Goal: Information Seeking & Learning: Learn about a topic

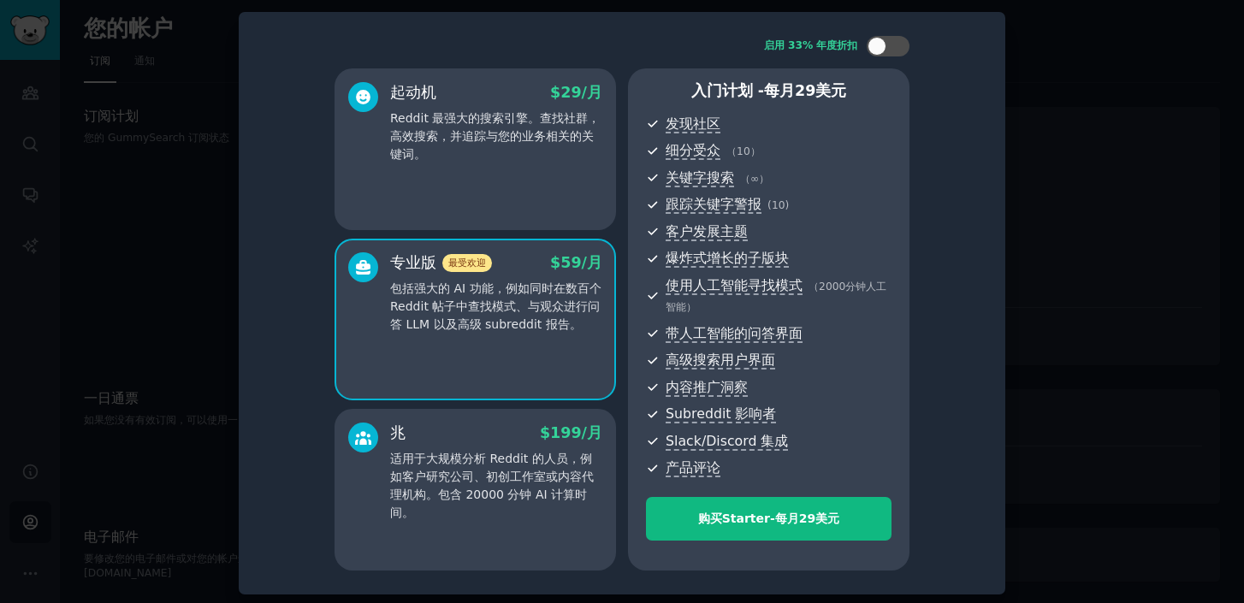
scroll to position [3, 0]
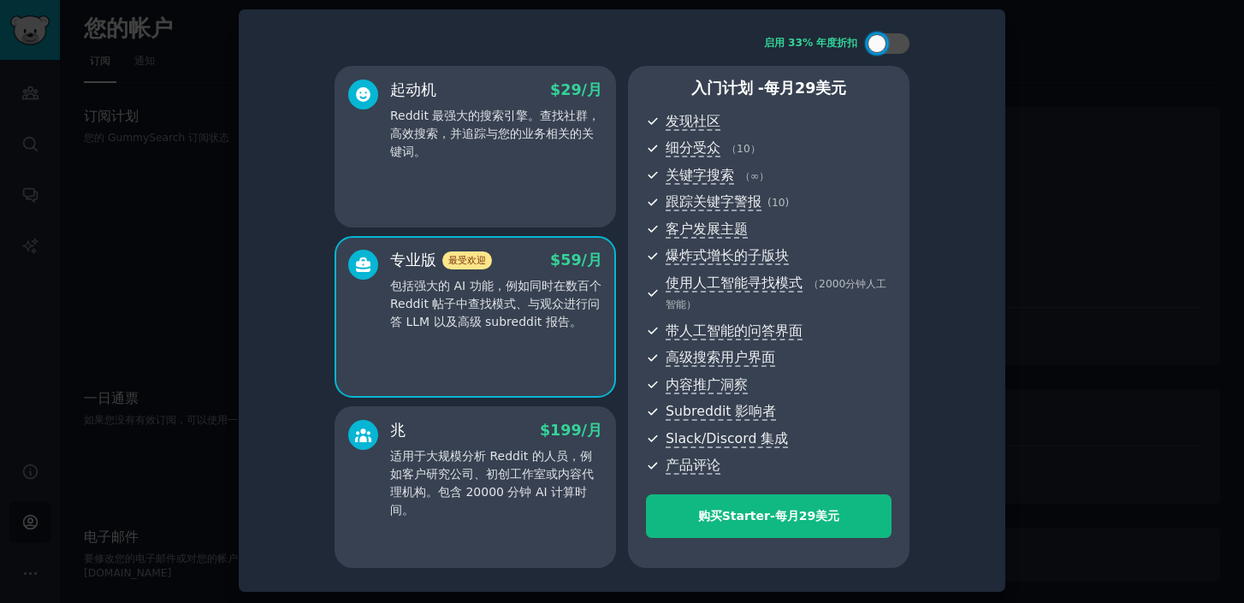
click at [166, 293] on div at bounding box center [622, 301] width 1244 height 603
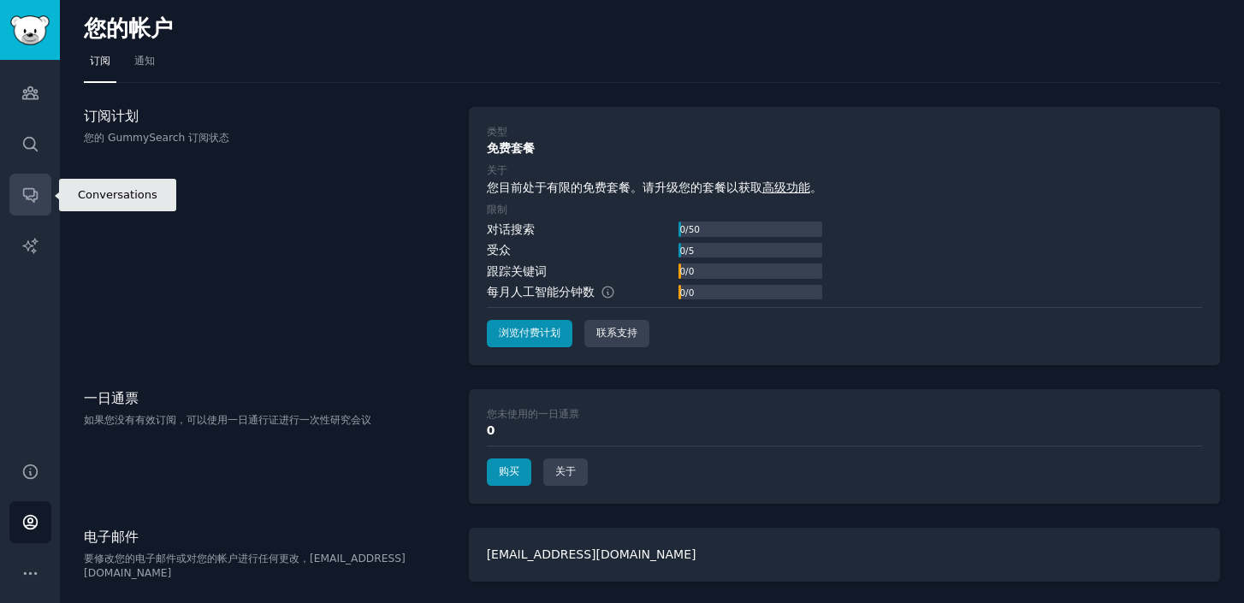
click at [28, 200] on icon "侧边栏" at bounding box center [30, 195] width 18 height 18
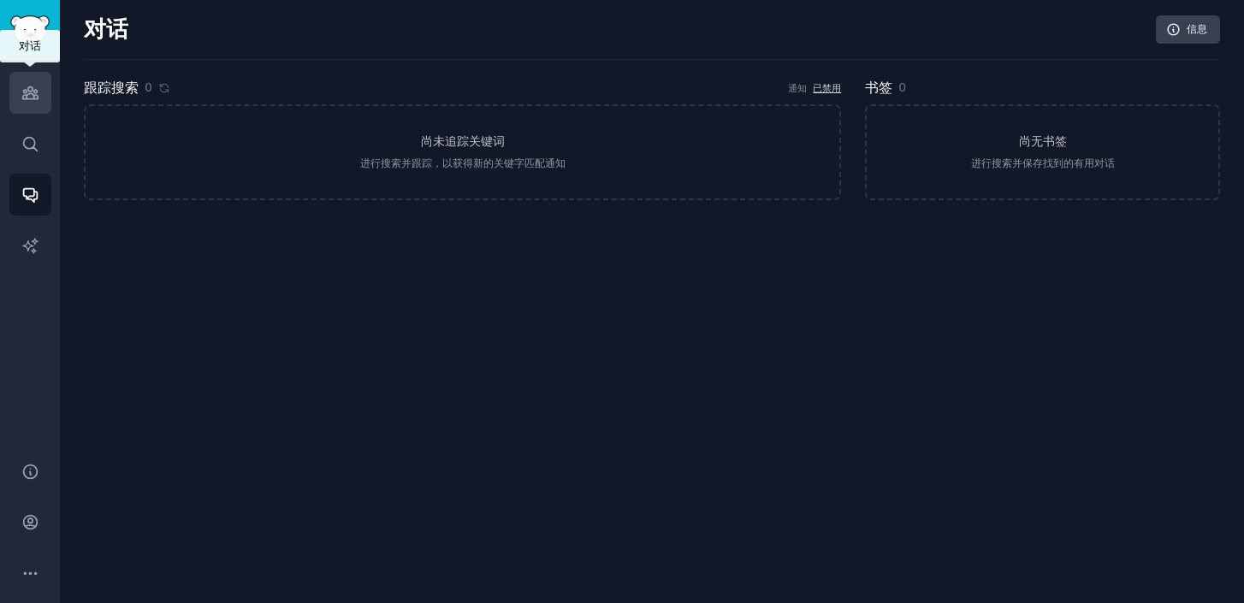
click at [34, 102] on link "受众" at bounding box center [30, 93] width 42 height 42
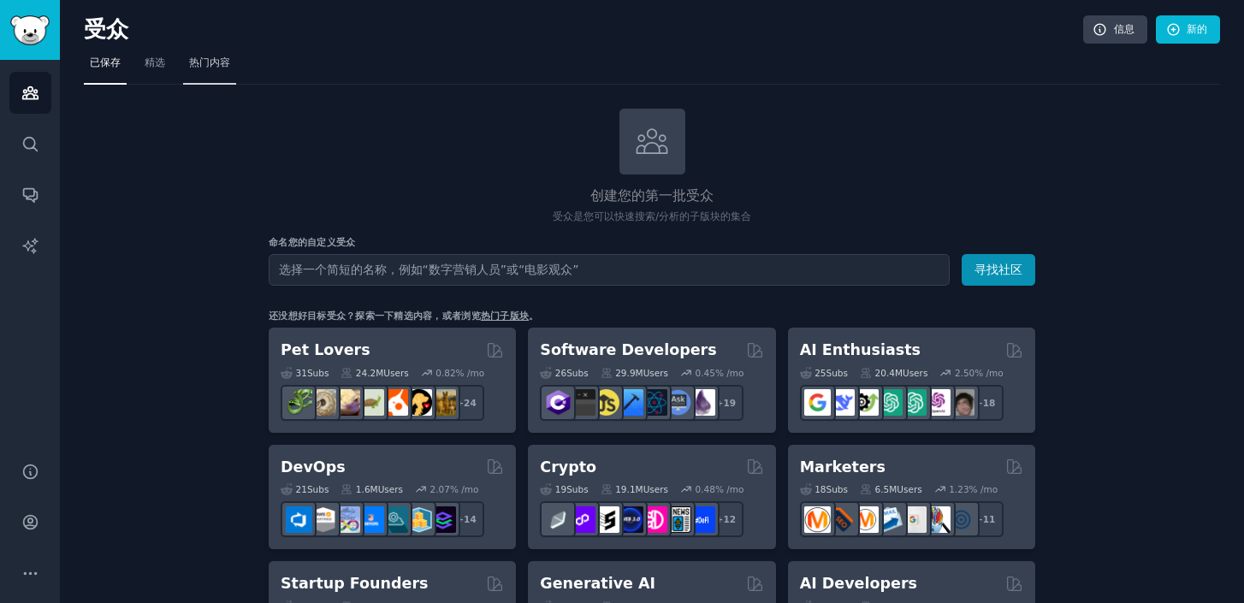
click at [208, 66] on font "热门内容" at bounding box center [209, 62] width 41 height 12
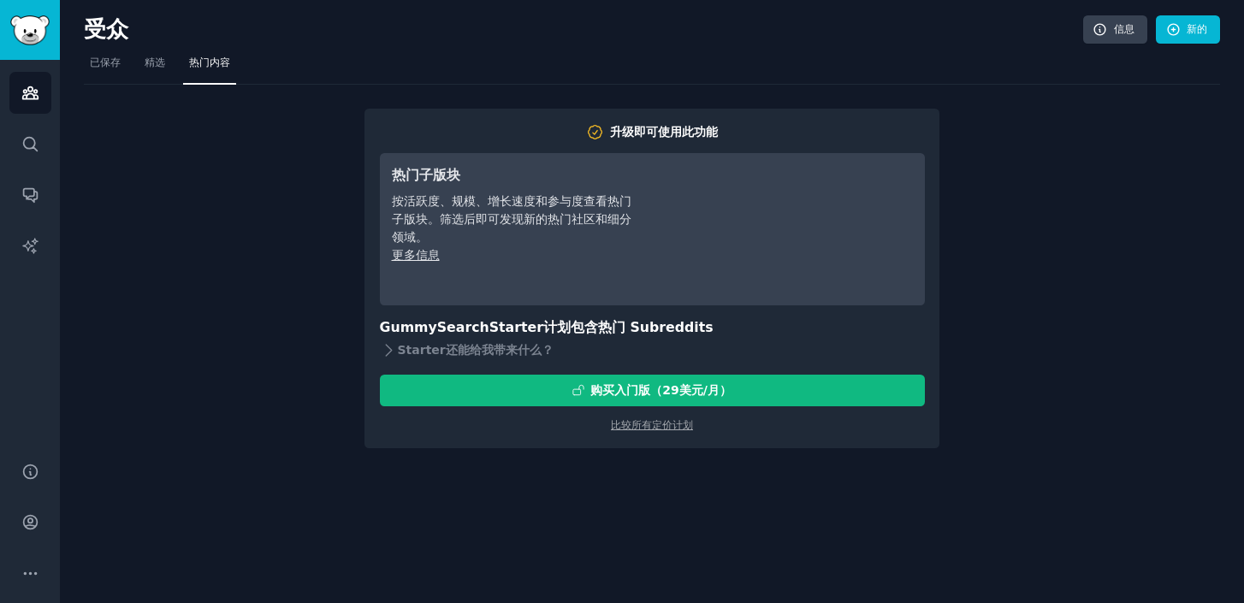
click at [400, 261] on font "更多信息" at bounding box center [416, 255] width 48 height 14
click at [151, 66] on font "精选" at bounding box center [155, 62] width 21 height 12
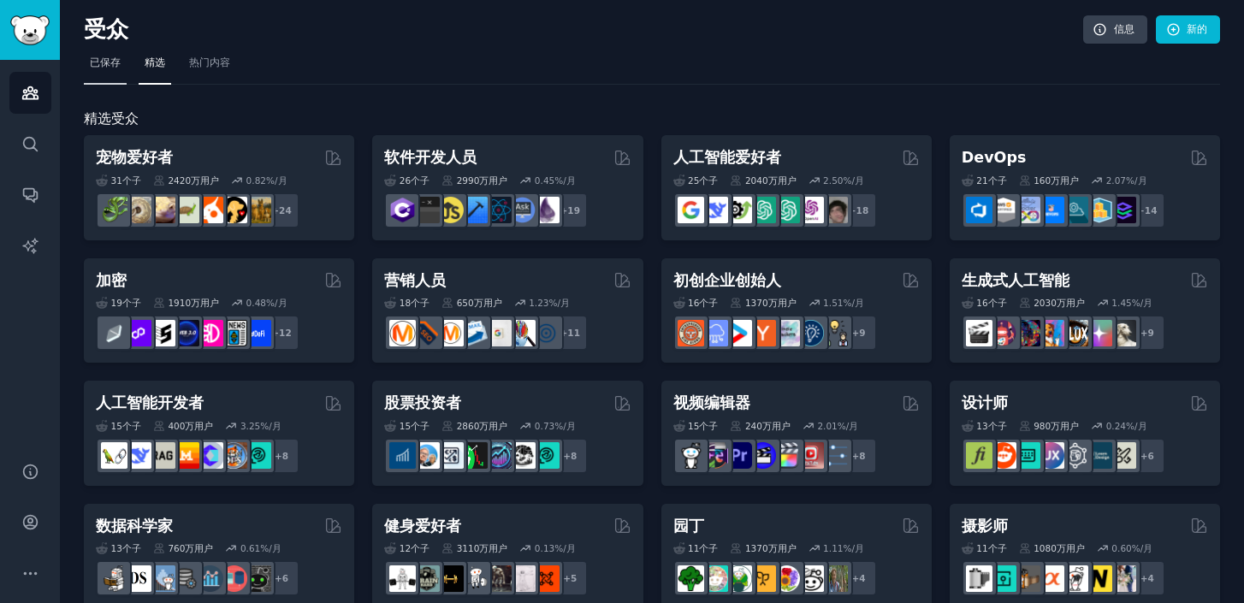
click at [110, 70] on span "已保存" at bounding box center [105, 63] width 31 height 15
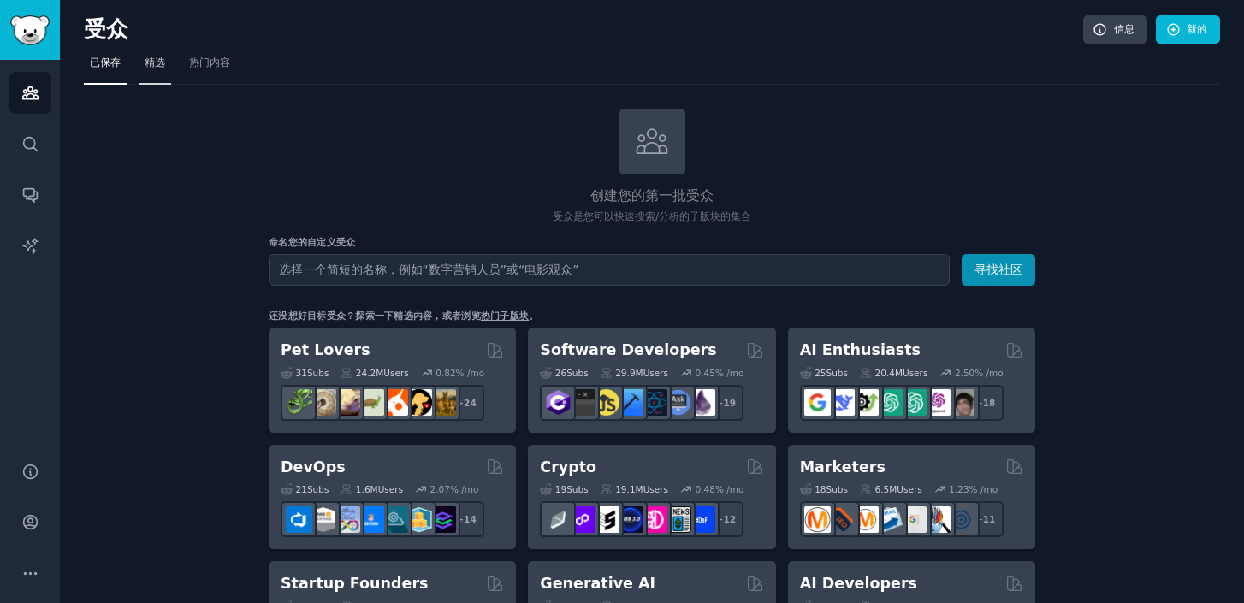
click at [151, 68] on font "精选" at bounding box center [155, 62] width 21 height 12
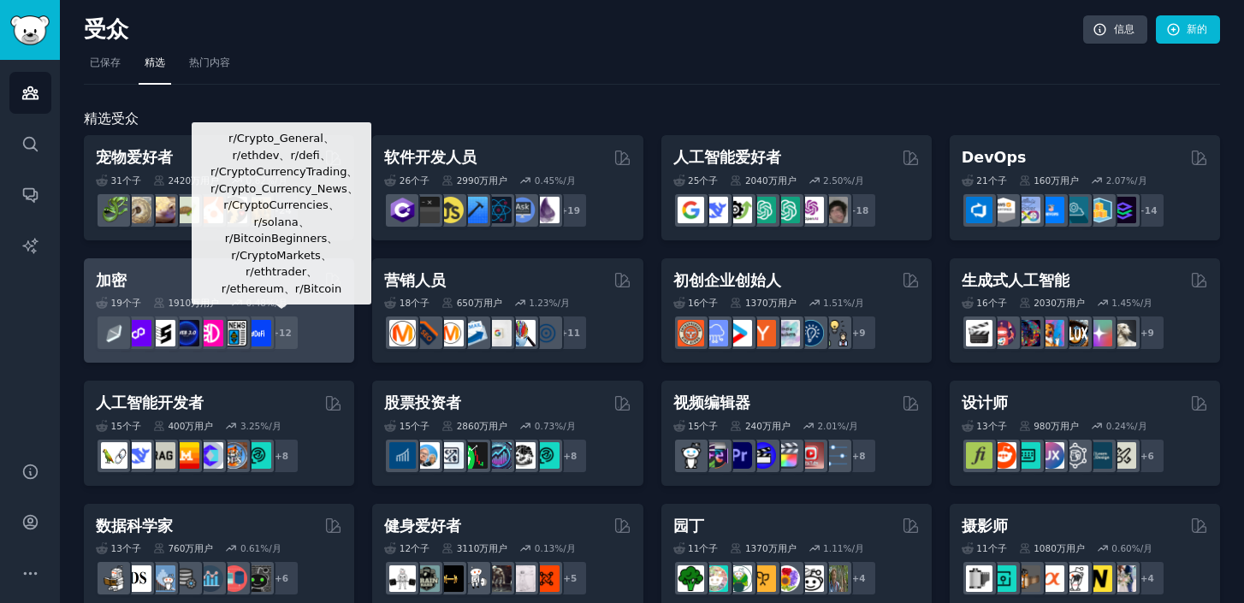
scroll to position [104, 0]
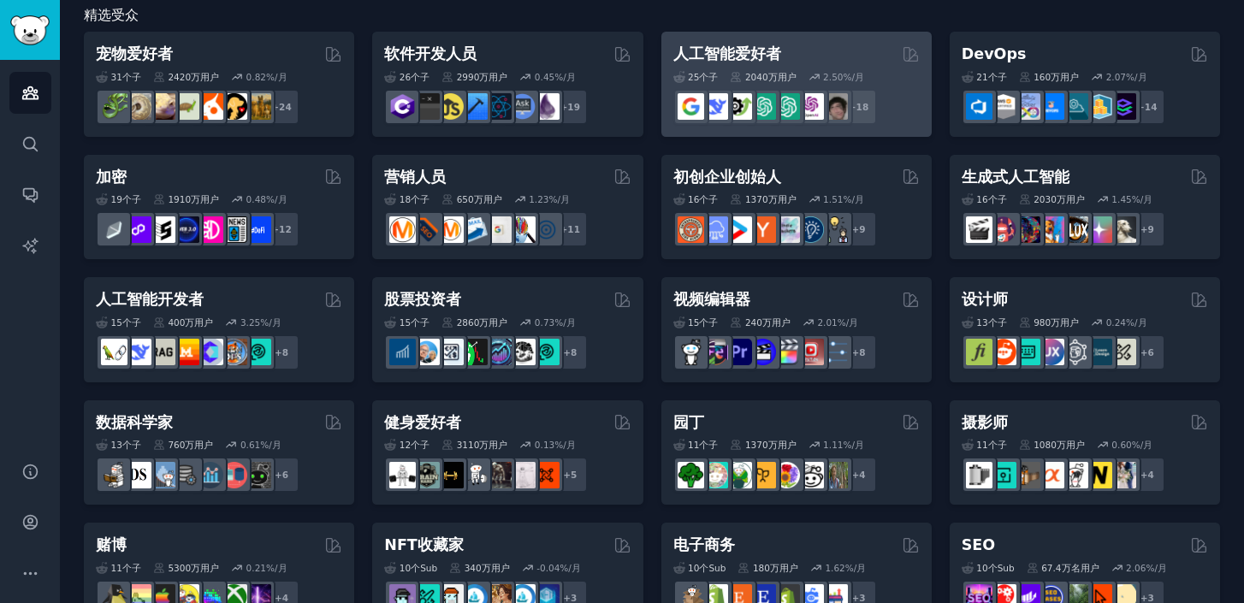
click at [785, 56] on div "人工智能爱好者" at bounding box center [796, 54] width 246 height 21
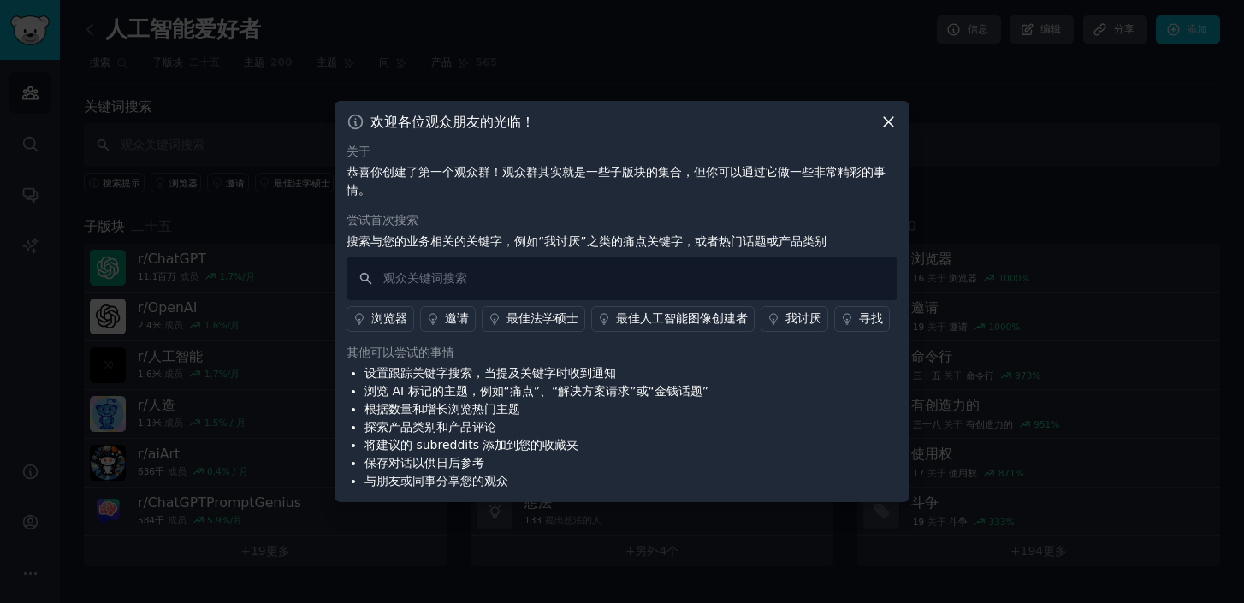
click at [892, 124] on icon at bounding box center [888, 121] width 9 height 9
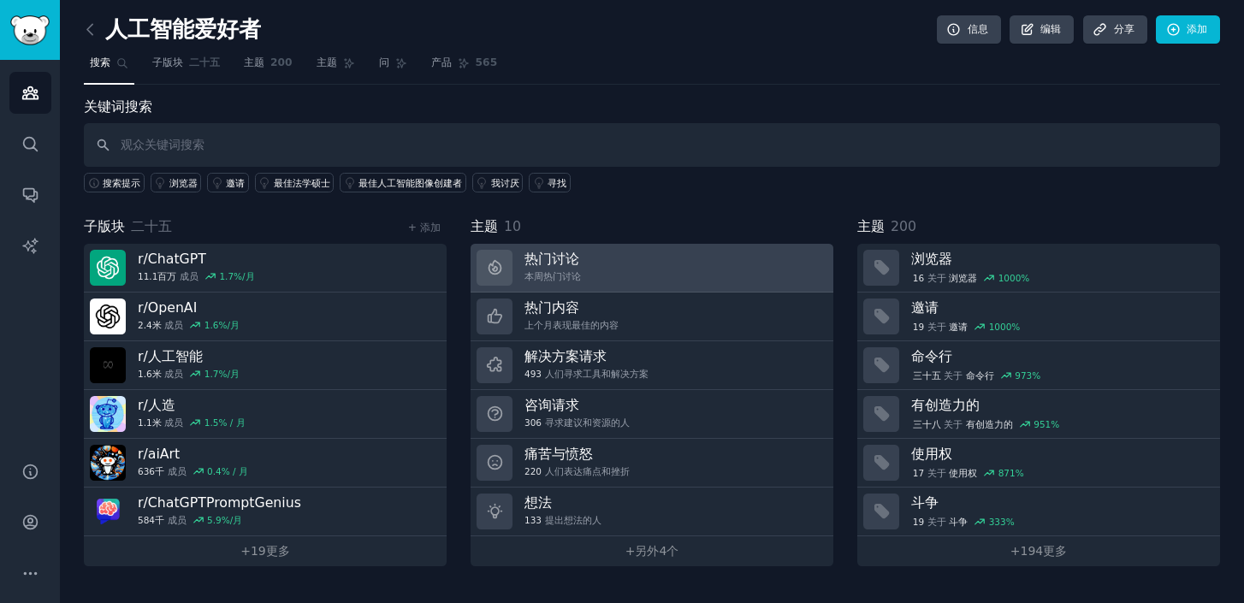
click at [611, 258] on link "热门讨论 本周热门讨论" at bounding box center [652, 268] width 363 height 49
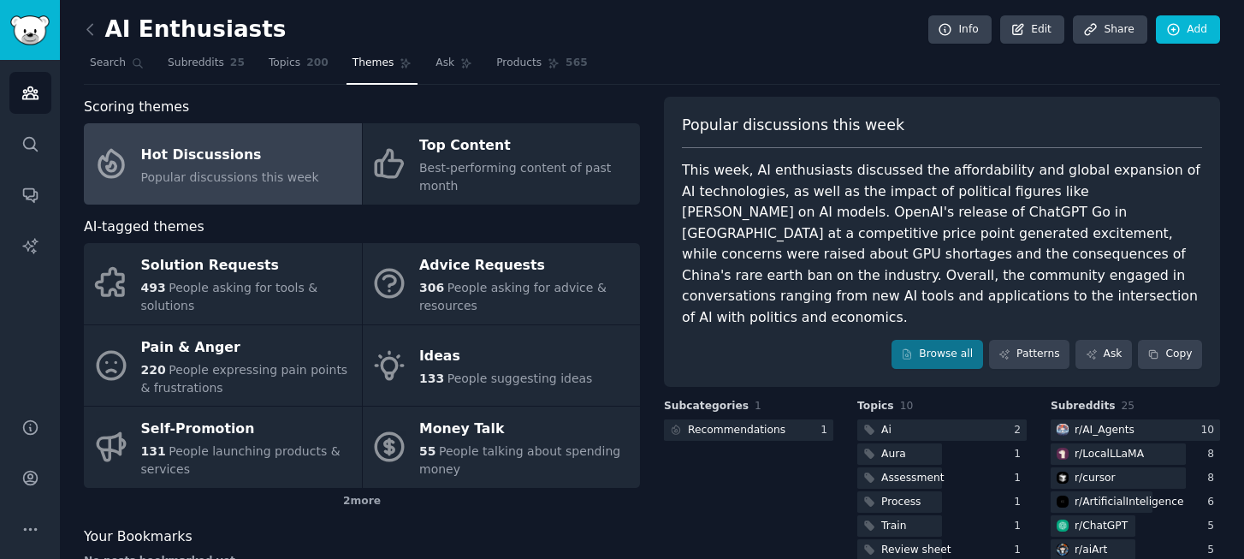
click at [272, 61] on span "Topics" at bounding box center [285, 63] width 32 height 15
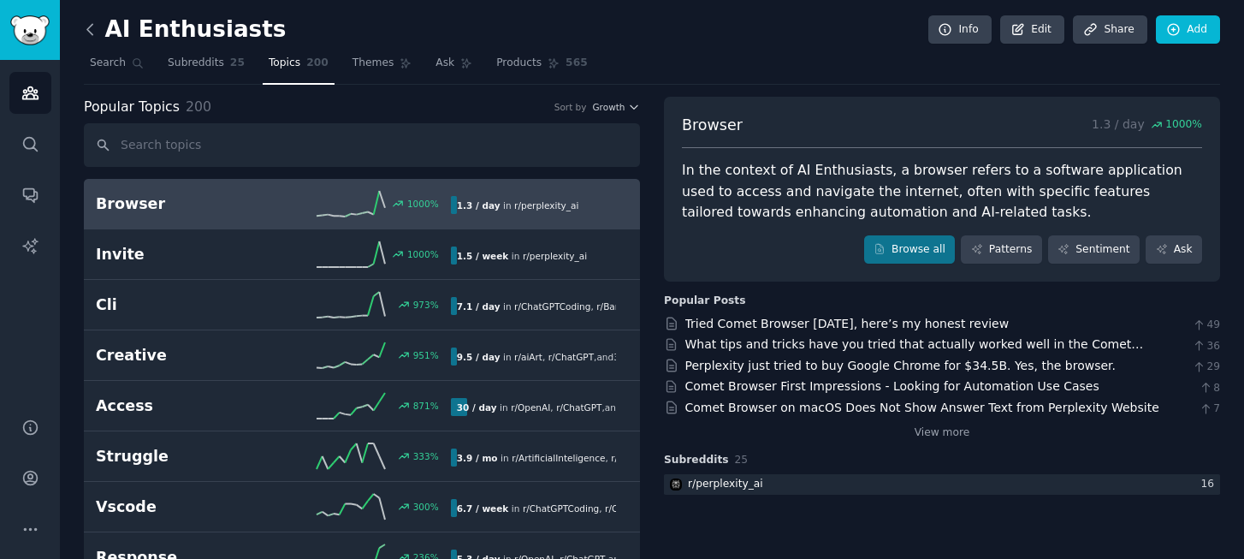
click at [96, 33] on icon at bounding box center [90, 30] width 18 height 18
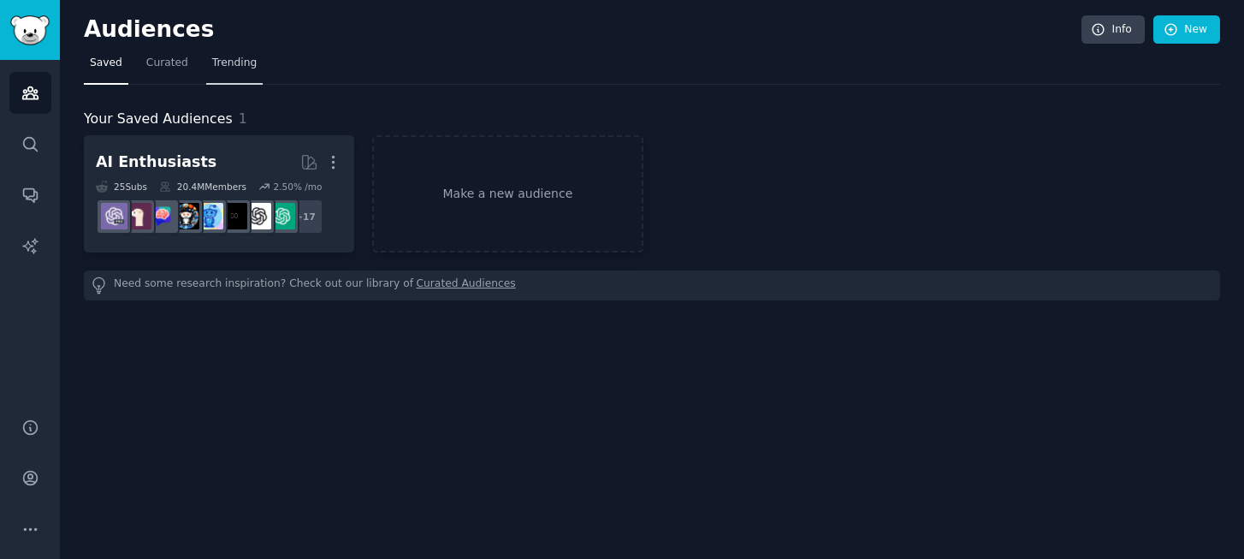
click at [227, 57] on span "Trending" at bounding box center [234, 63] width 44 height 15
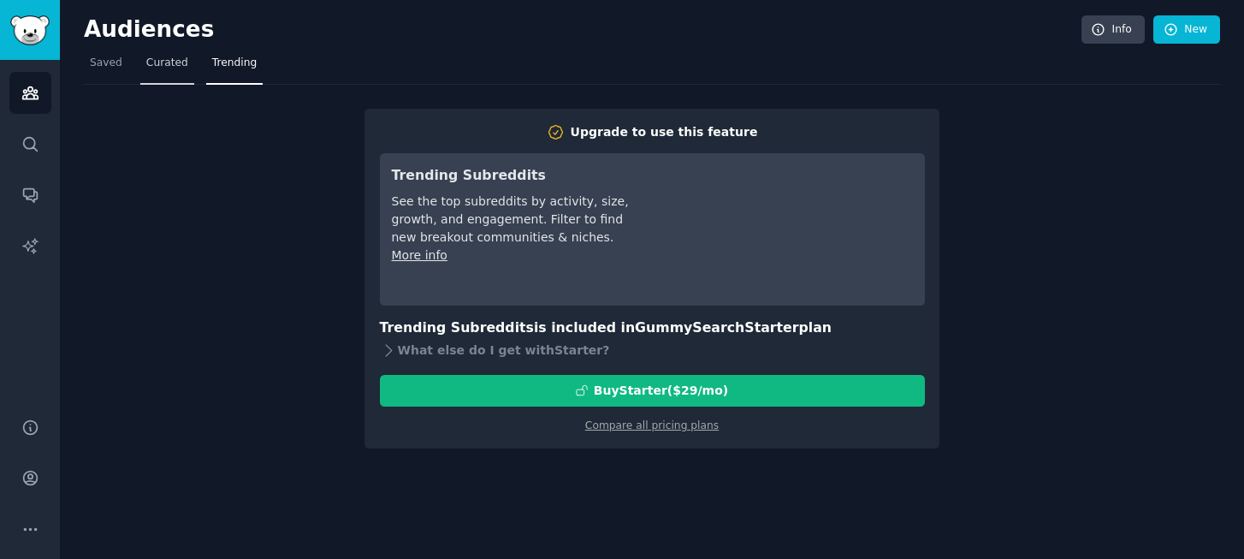
click at [154, 62] on span "Curated" at bounding box center [167, 63] width 42 height 15
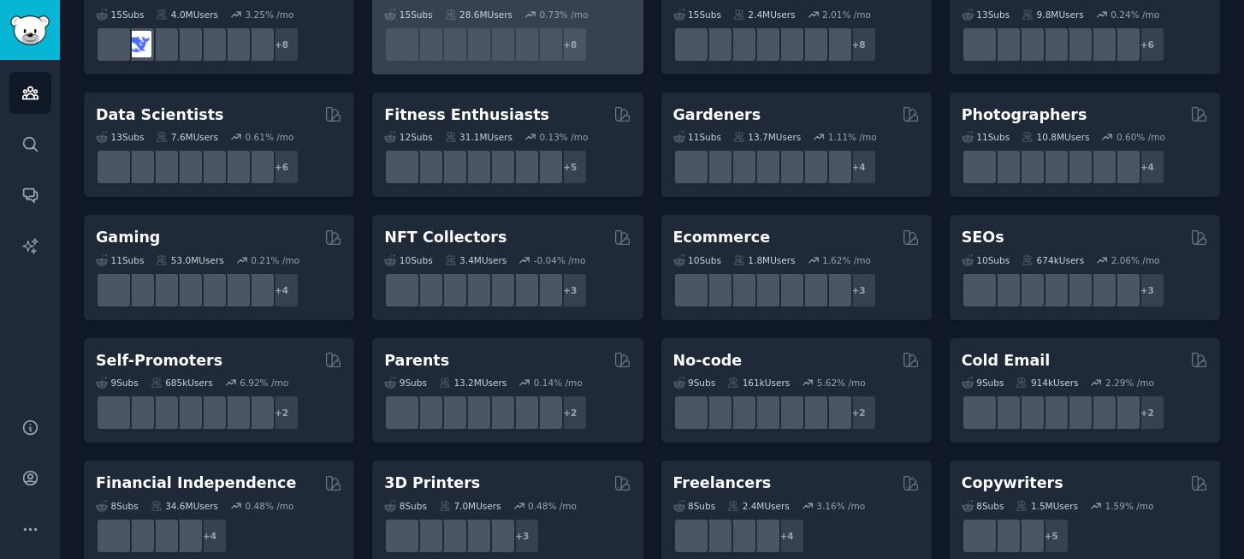
scroll to position [451, 0]
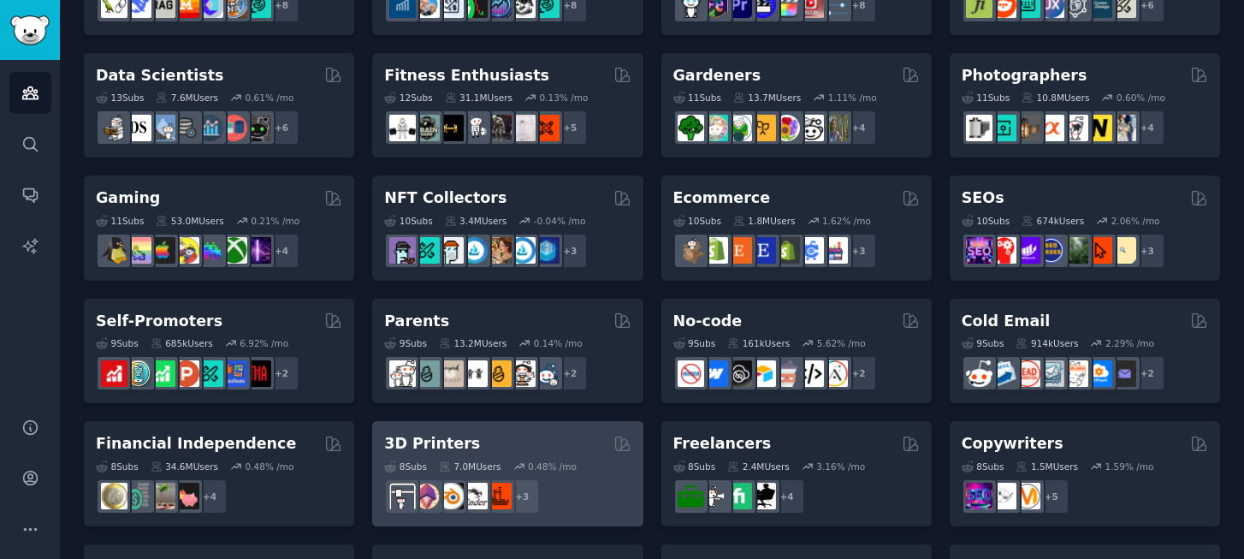
click at [510, 444] on div "3D Printers" at bounding box center [507, 443] width 246 height 21
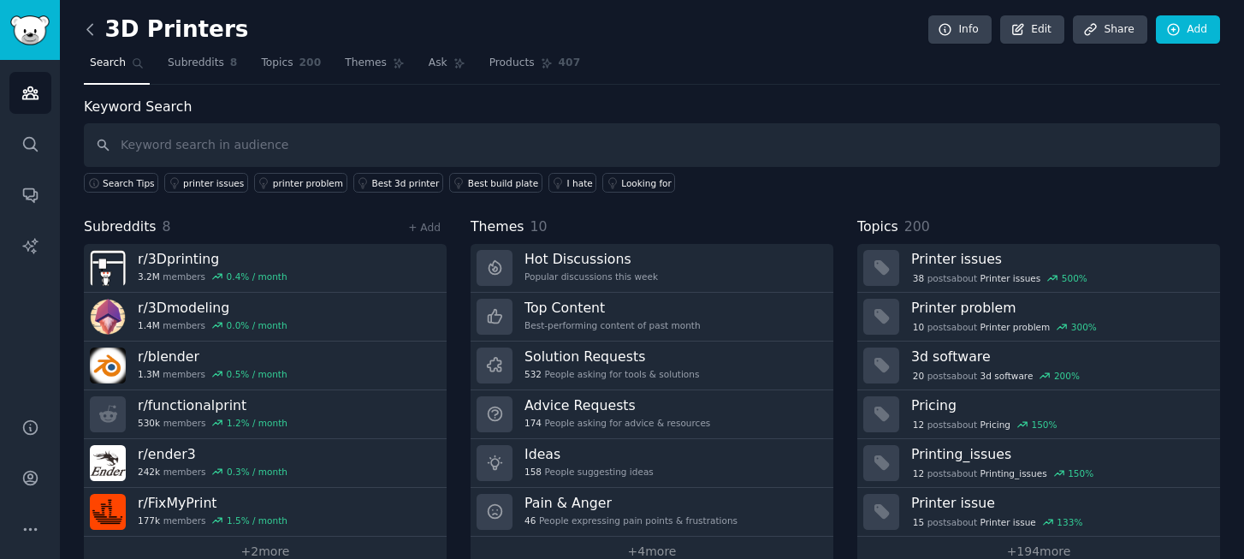
click at [92, 37] on icon at bounding box center [90, 30] width 18 height 18
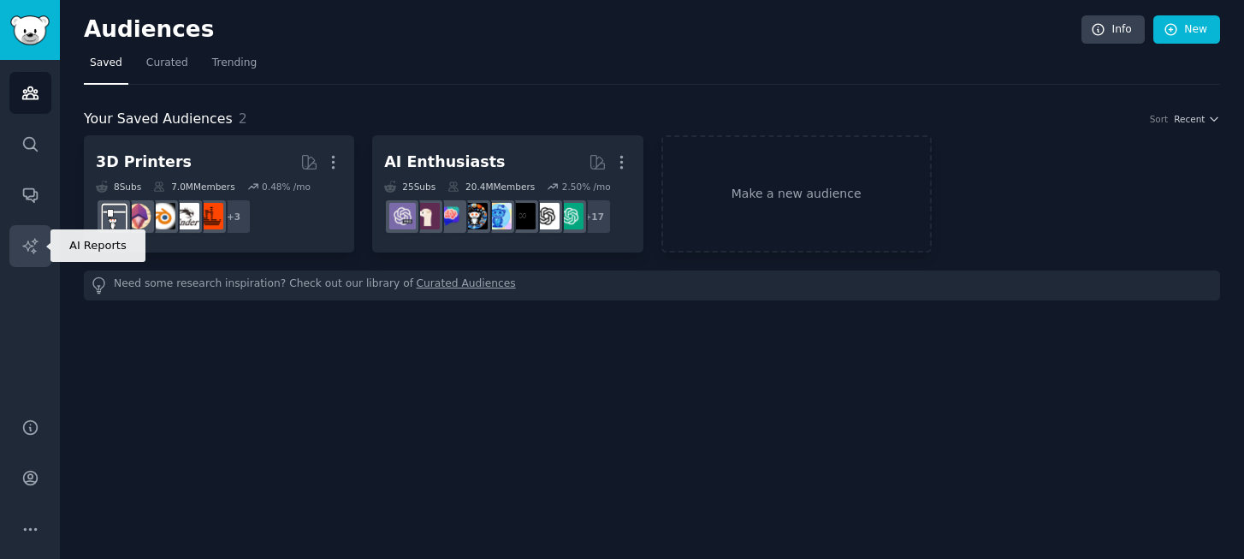
click at [36, 246] on icon "Sidebar" at bounding box center [30, 246] width 18 height 18
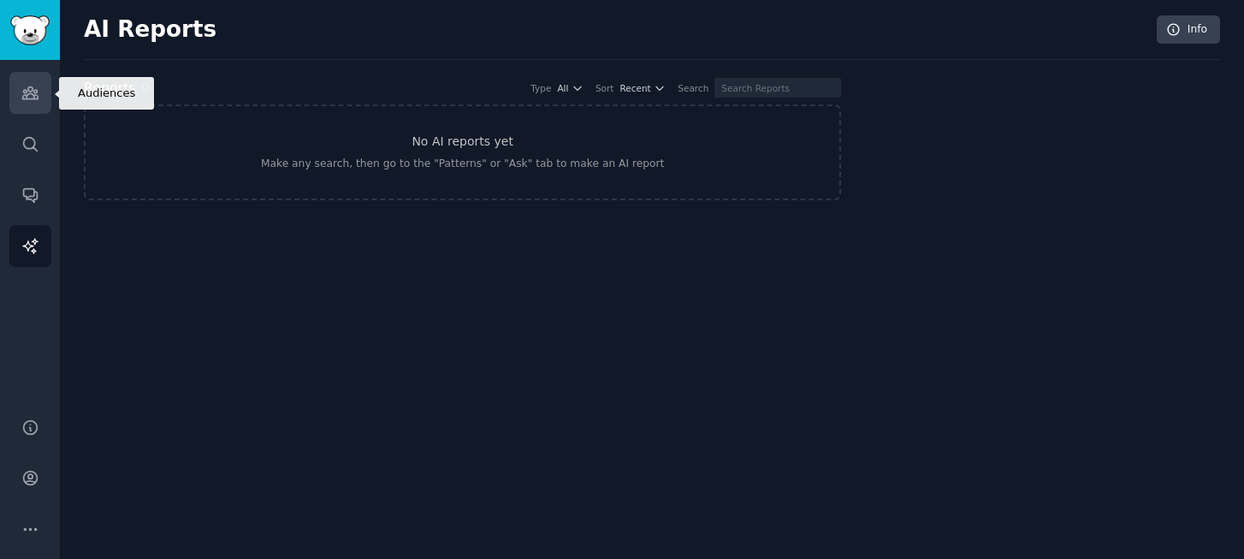
click at [36, 94] on icon "Sidebar" at bounding box center [29, 93] width 15 height 12
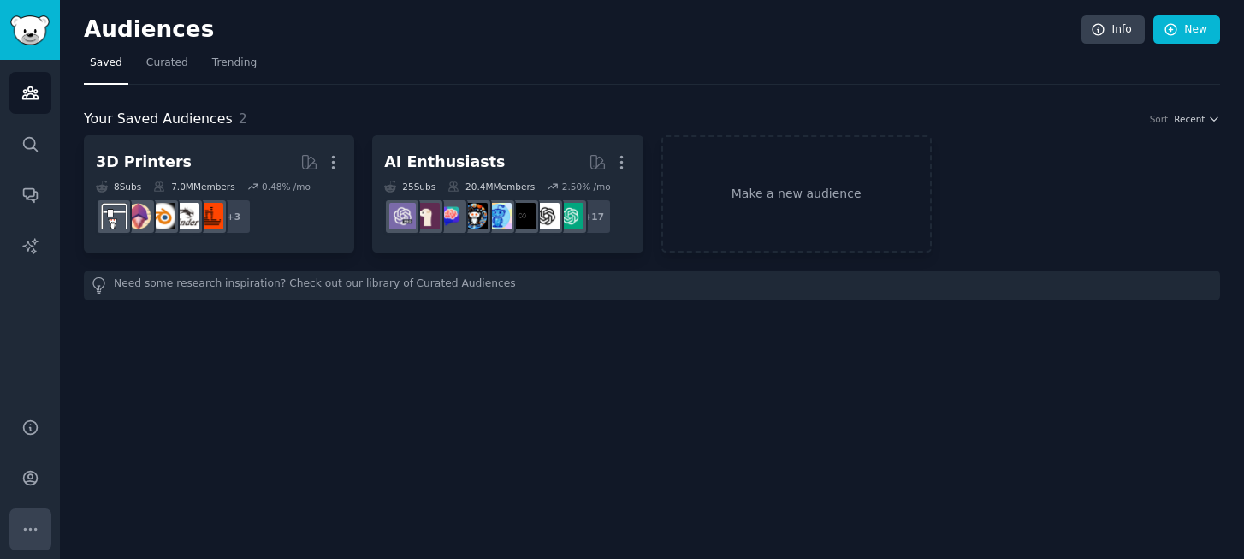
click at [34, 533] on icon "Sidebar" at bounding box center [30, 529] width 18 height 18
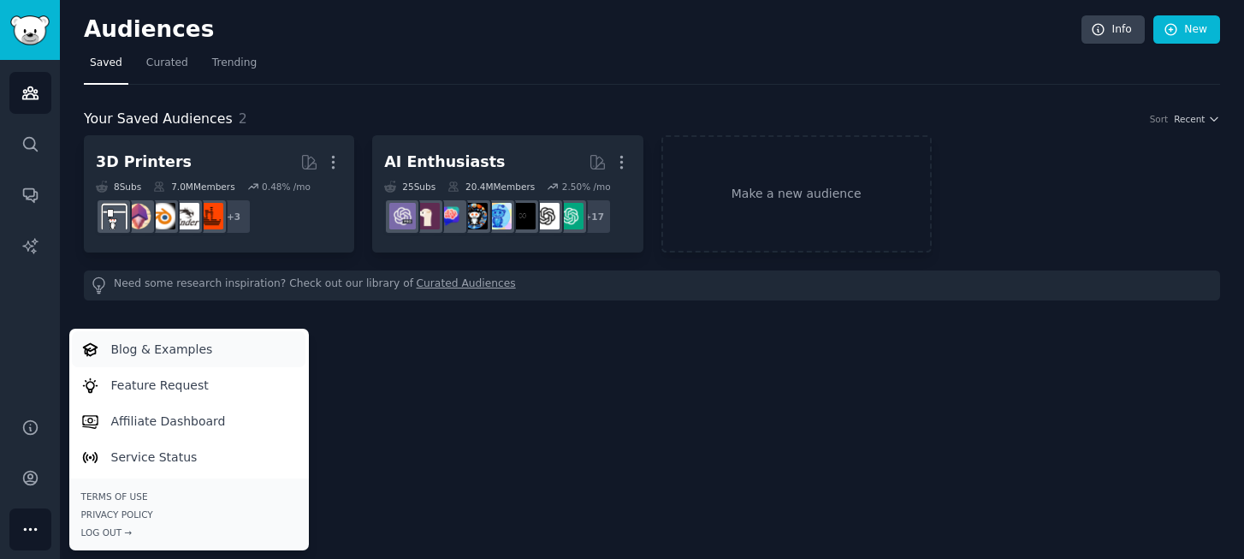
click at [169, 348] on p "Blog & Examples" at bounding box center [162, 350] width 102 height 18
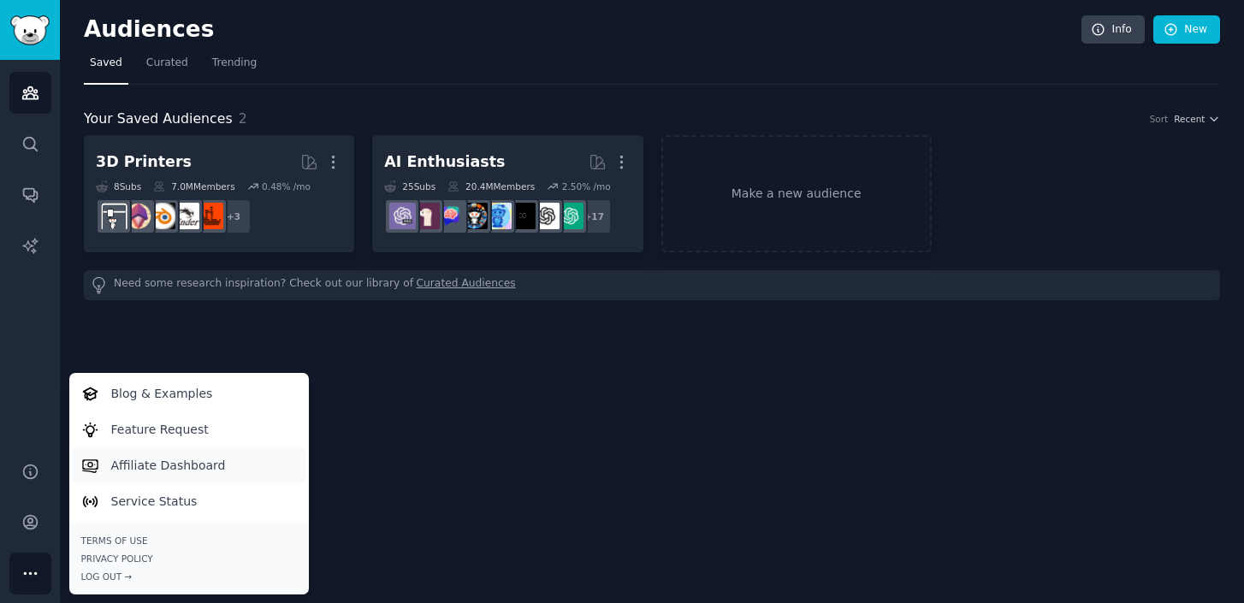
click at [157, 466] on p "Affiliate Dashboard" at bounding box center [168, 466] width 115 height 18
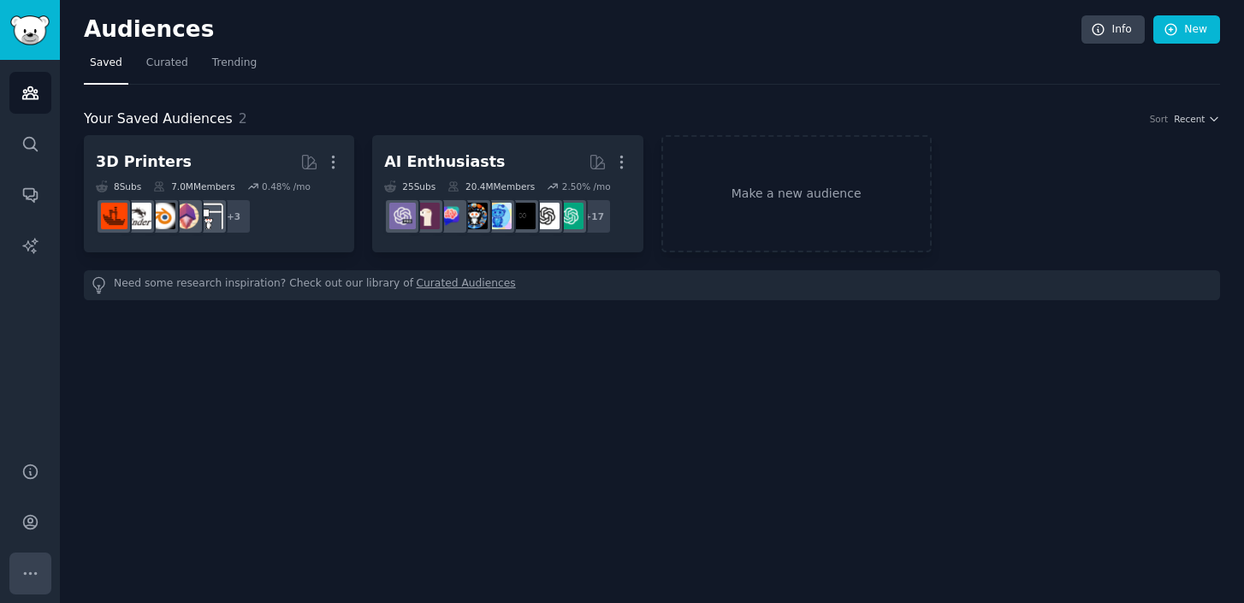
click at [22, 566] on icon "Sidebar" at bounding box center [30, 574] width 18 height 18
click at [33, 174] on link "Conversations" at bounding box center [30, 195] width 42 height 42
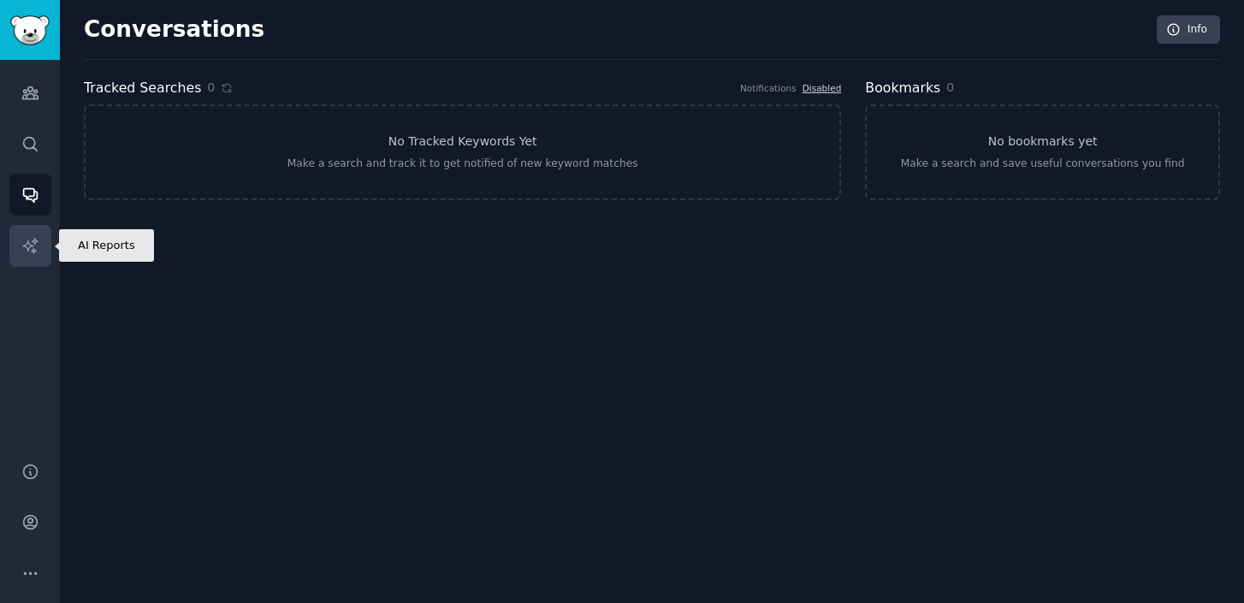
click at [28, 227] on link "AI Reports" at bounding box center [30, 246] width 42 height 42
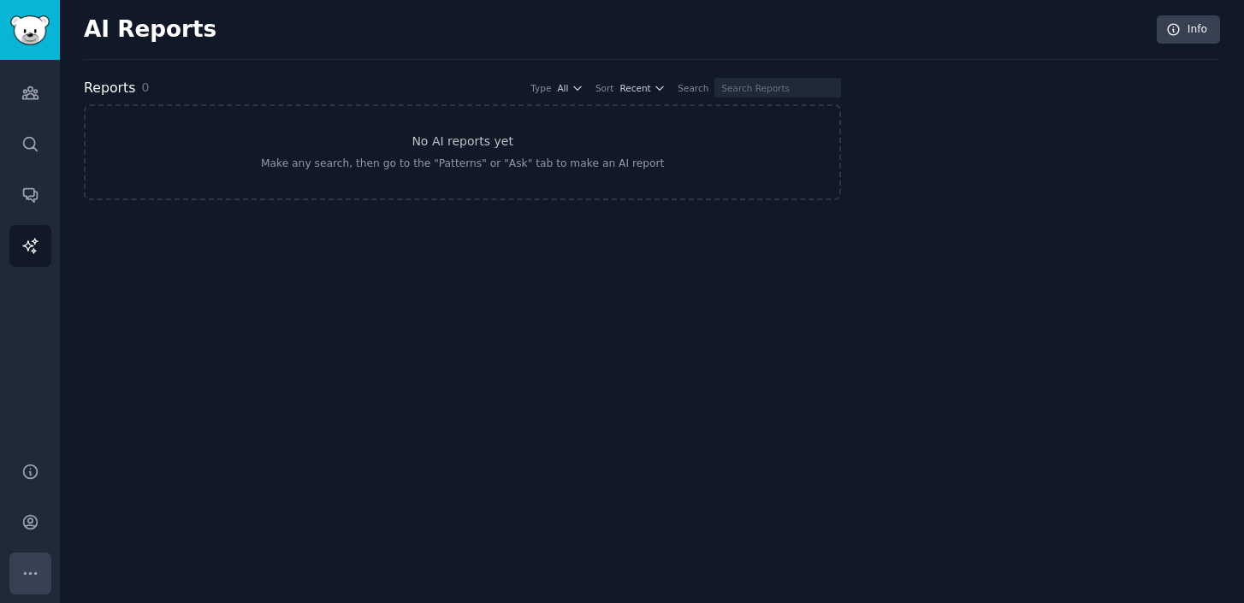
click at [27, 570] on icon "Sidebar" at bounding box center [30, 574] width 18 height 18
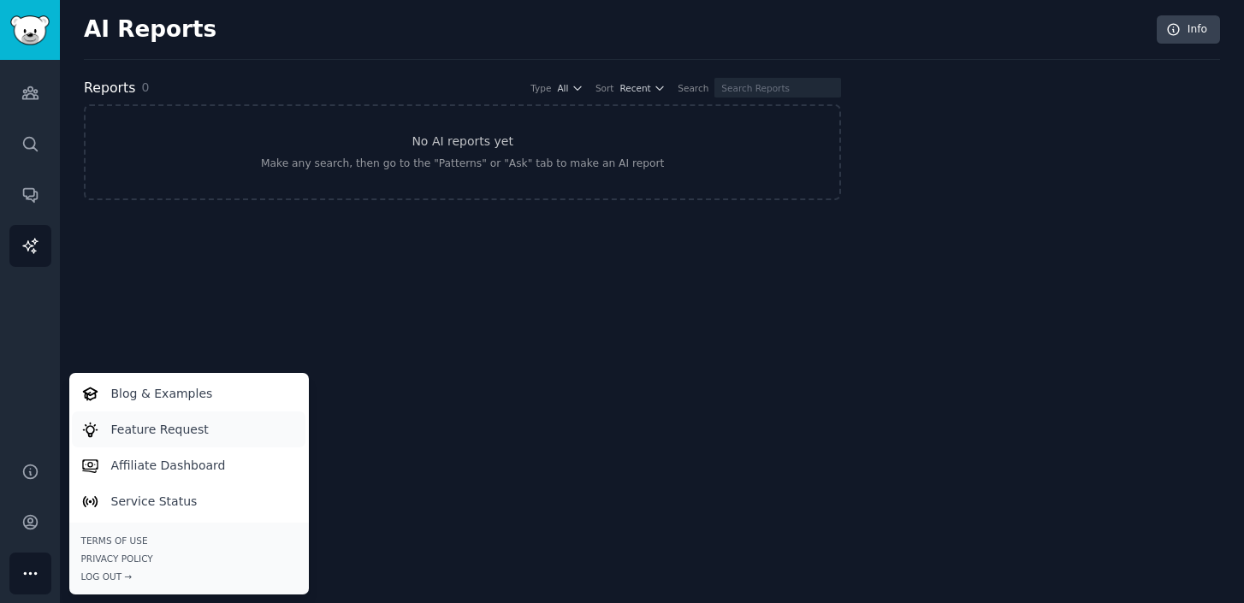
click at [168, 433] on p "Feature Request" at bounding box center [160, 430] width 98 height 18
click at [21, 92] on icon "Sidebar" at bounding box center [30, 93] width 18 height 18
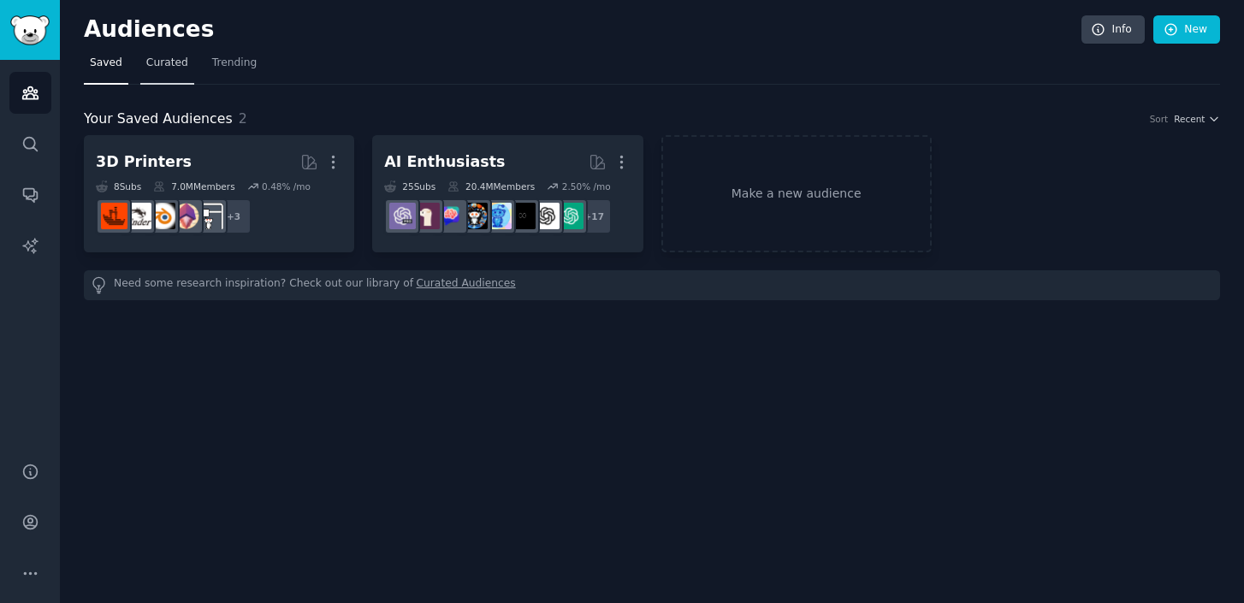
click at [180, 63] on span "Curated" at bounding box center [167, 63] width 42 height 15
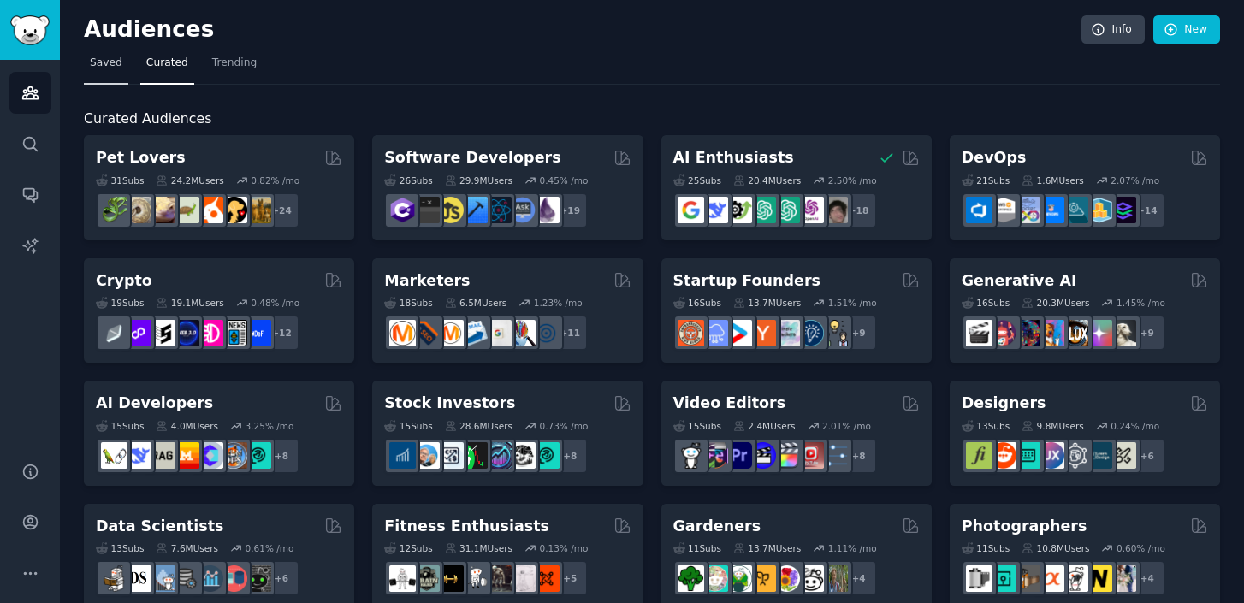
click at [108, 57] on span "Saved" at bounding box center [106, 63] width 33 height 15
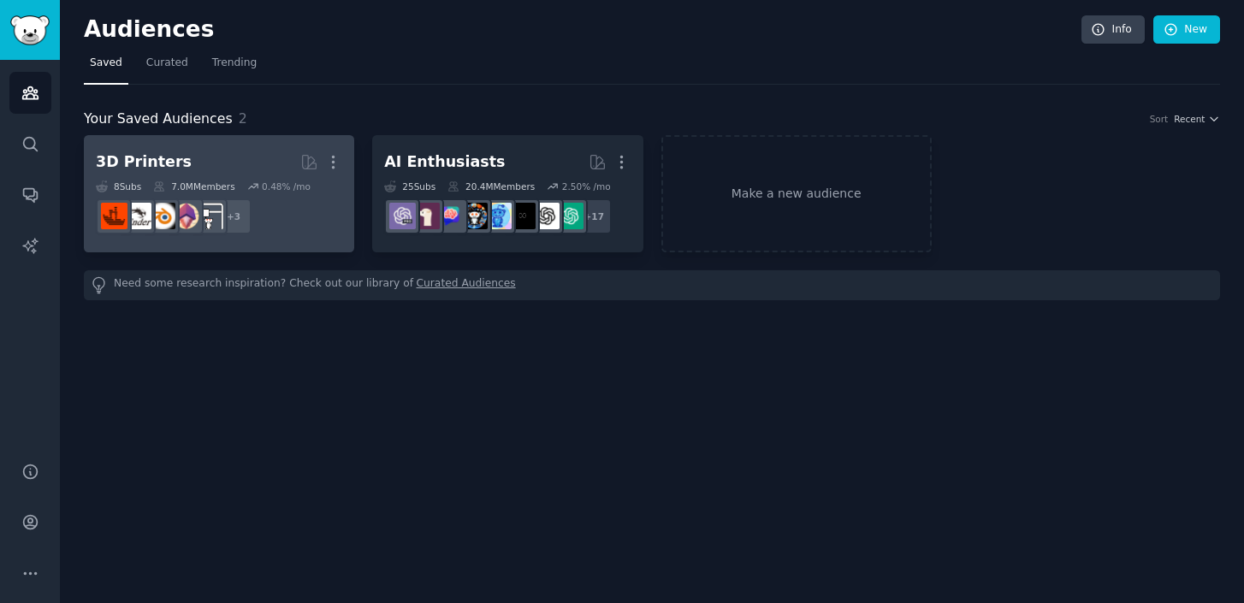
click at [216, 167] on h2 "3D Printers More" at bounding box center [219, 162] width 246 height 30
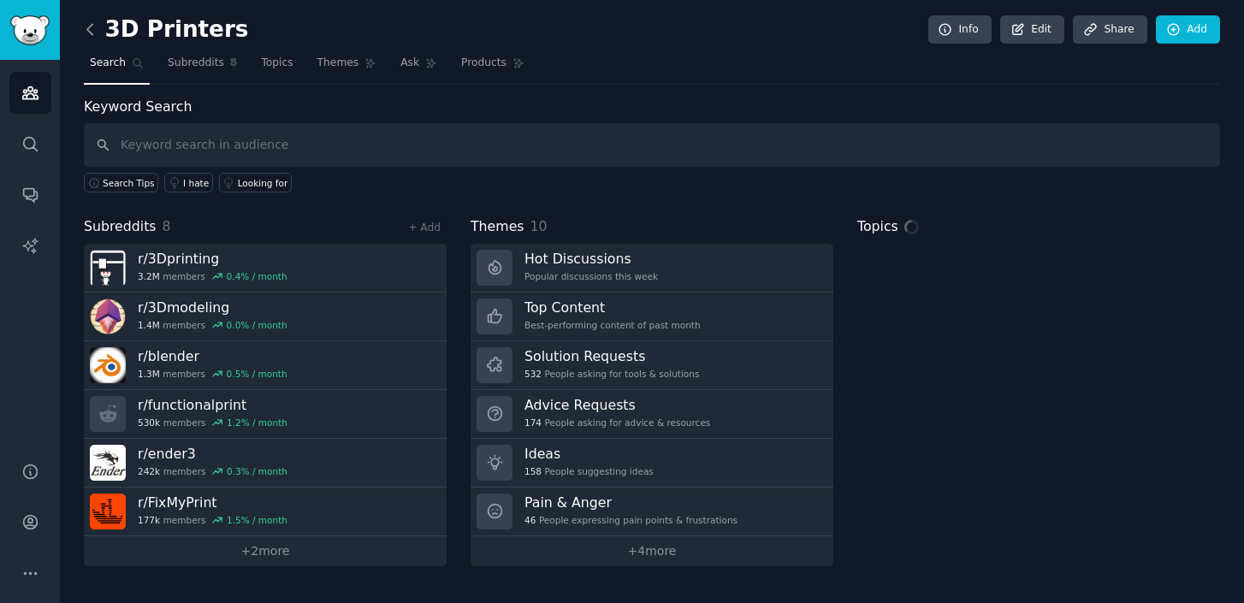
click at [96, 25] on icon at bounding box center [90, 30] width 18 height 18
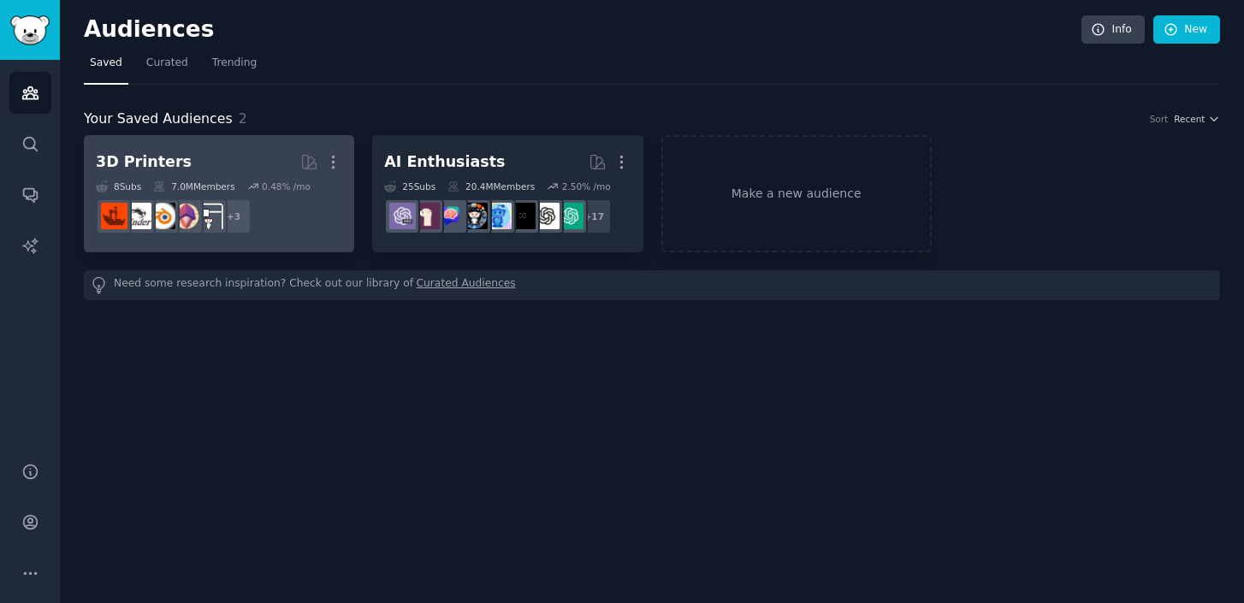
click at [161, 177] on div "3D Printers More 8 Sub s 7.0M Members 0.48 % /mo r/FixMyPrint + 3" at bounding box center [219, 193] width 246 height 93
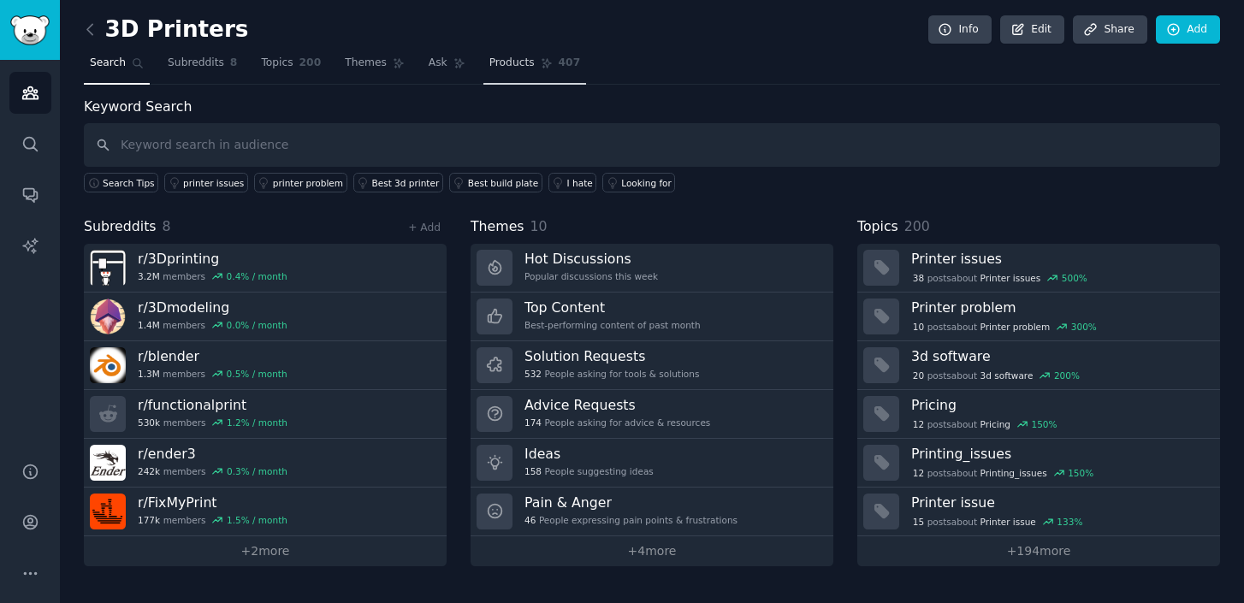
click at [513, 74] on link "Products 407" at bounding box center [534, 67] width 103 height 35
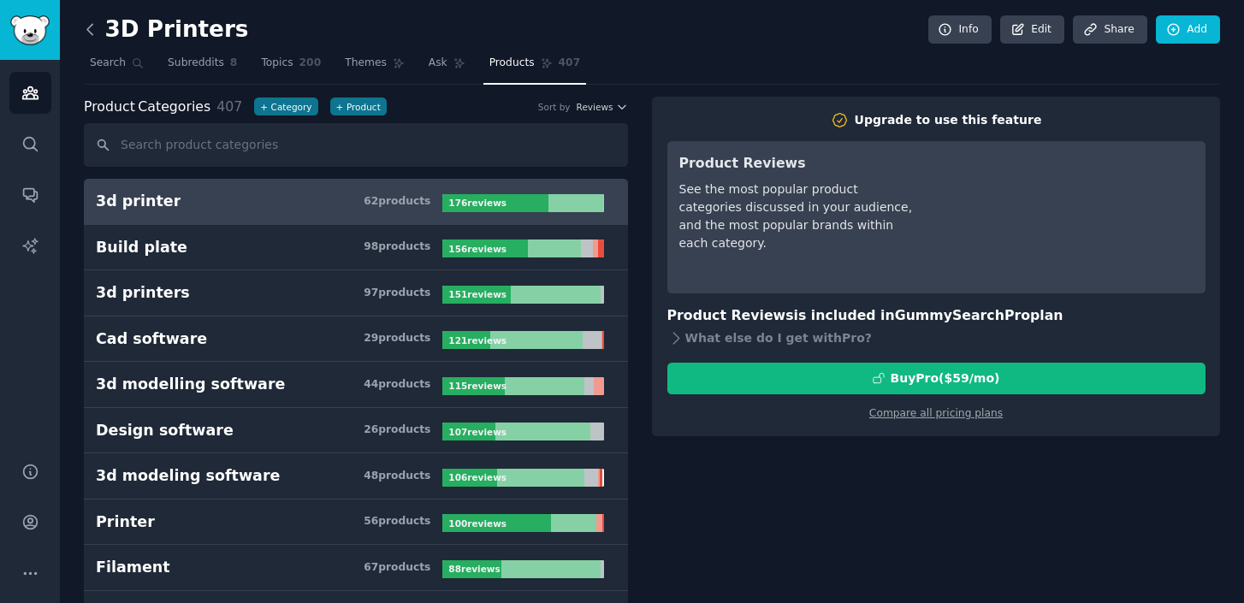
click at [96, 33] on icon at bounding box center [90, 30] width 18 height 18
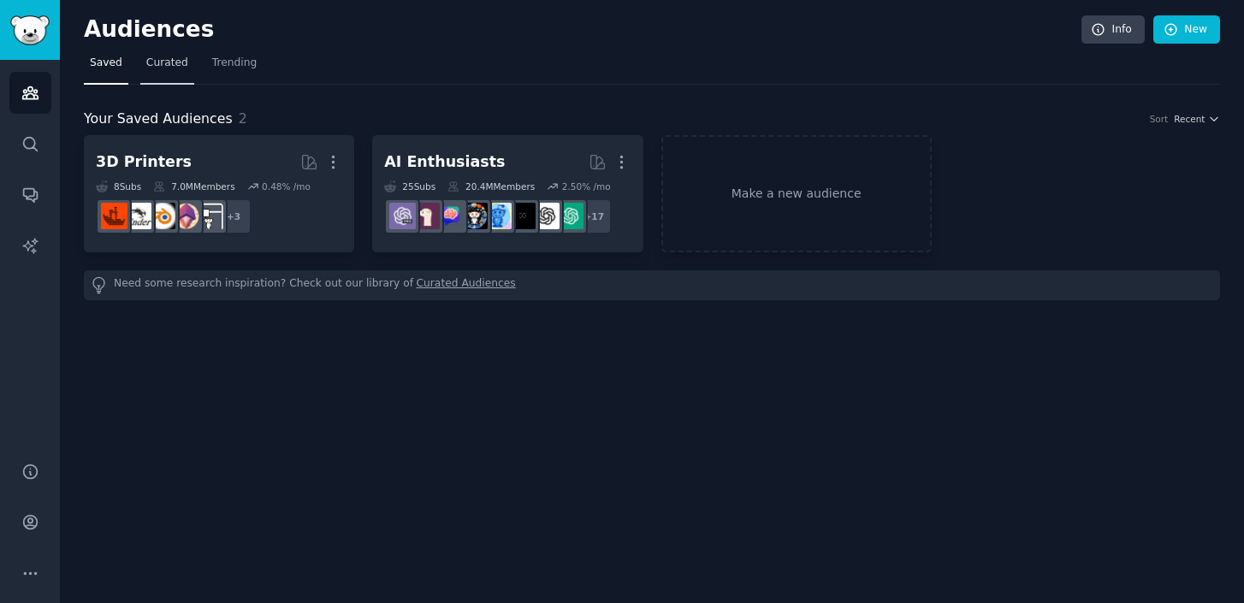
click at [168, 74] on link "Curated" at bounding box center [167, 67] width 54 height 35
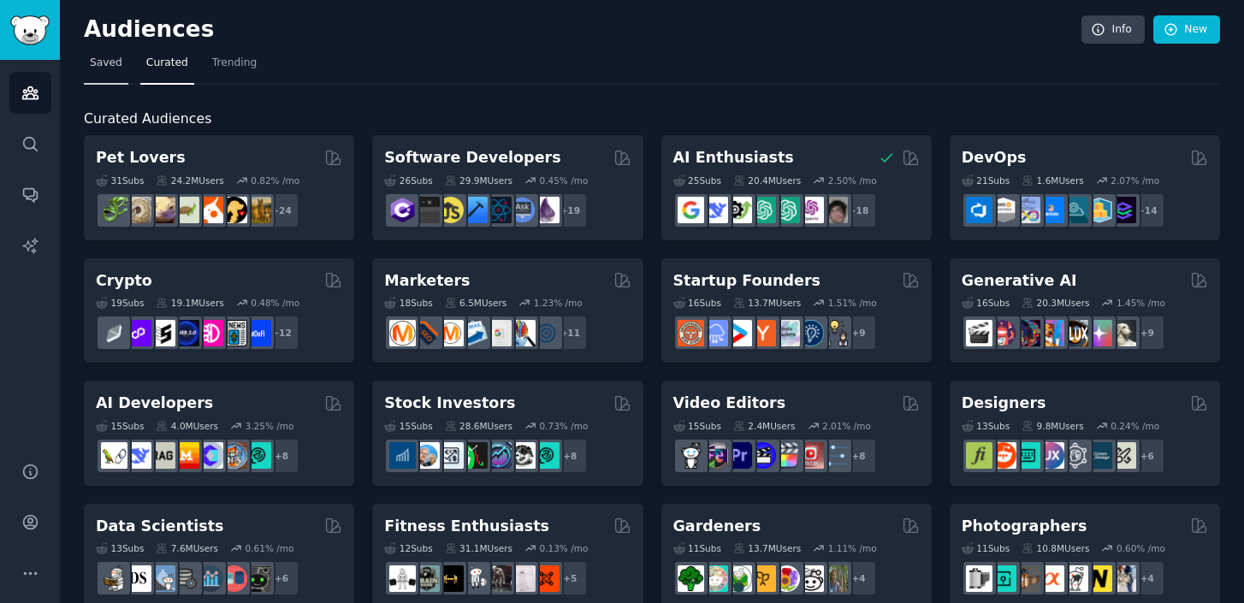
click at [102, 70] on link "Saved" at bounding box center [106, 67] width 44 height 35
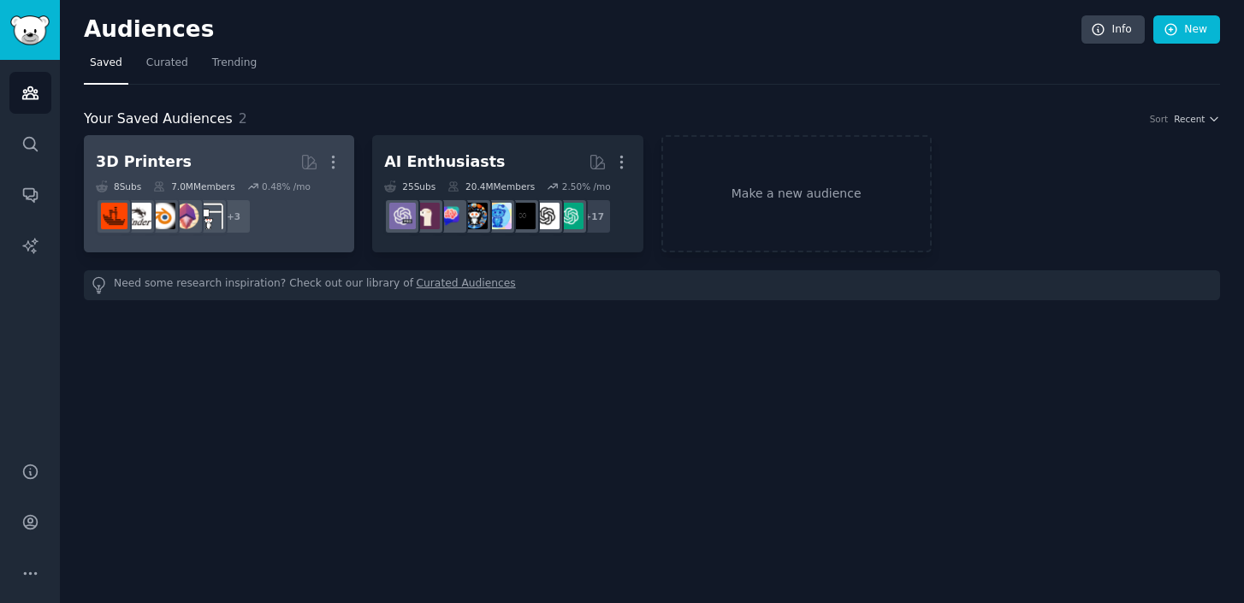
click at [222, 164] on h2 "3D Printers More" at bounding box center [219, 162] width 246 height 30
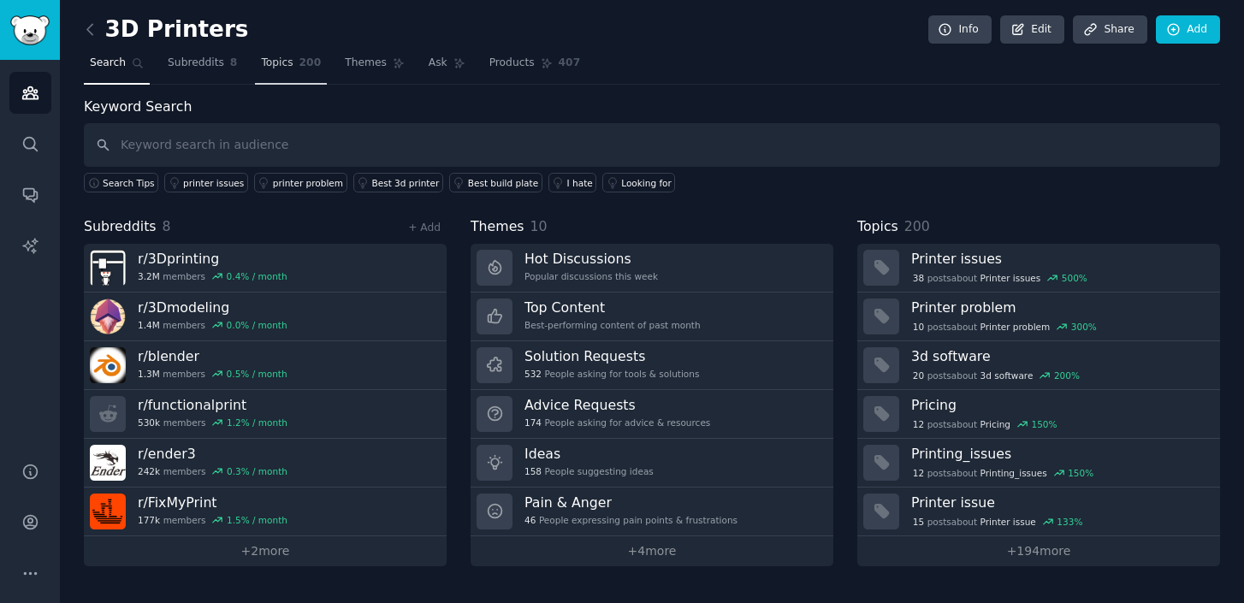
click at [282, 70] on span "Topics" at bounding box center [277, 63] width 32 height 15
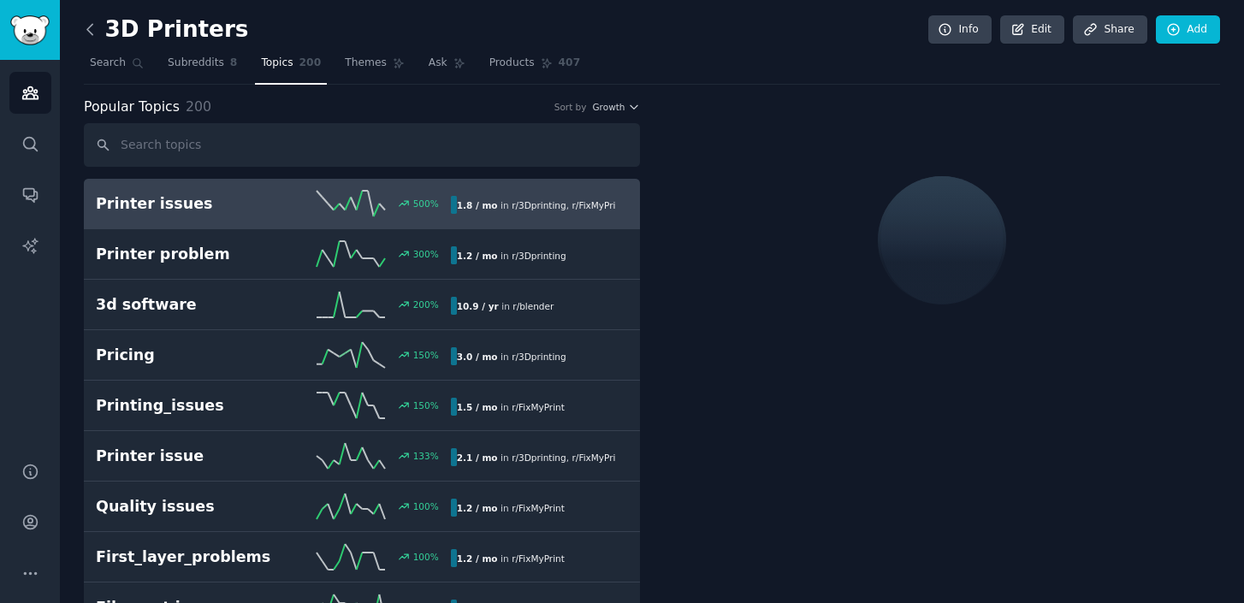
click at [91, 37] on icon at bounding box center [90, 30] width 18 height 18
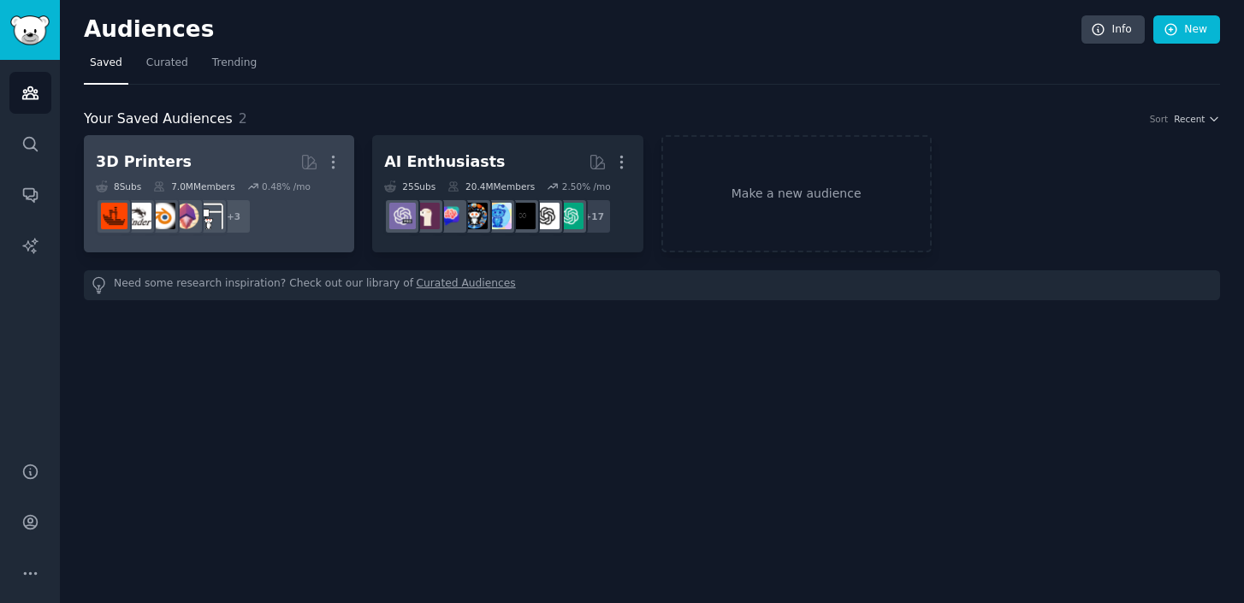
click at [275, 171] on h2 "3D Printers More" at bounding box center [219, 162] width 246 height 30
